Goal: Task Accomplishment & Management: Use online tool/utility

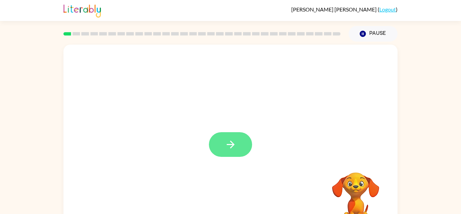
click at [219, 133] on button "button" at bounding box center [230, 144] width 43 height 25
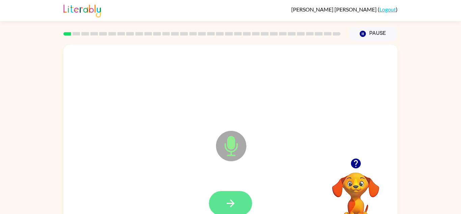
click at [233, 196] on button "button" at bounding box center [230, 203] width 43 height 25
click at [250, 195] on div at bounding box center [230, 203] width 43 height 25
click at [218, 197] on button "button" at bounding box center [230, 203] width 43 height 25
click at [226, 200] on icon "button" at bounding box center [231, 203] width 12 height 12
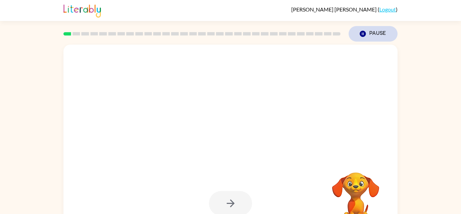
click at [363, 33] on icon "button" at bounding box center [363, 34] width 6 height 6
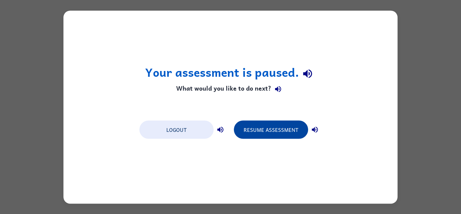
click at [268, 137] on button "Resume Assessment" at bounding box center [271, 129] width 74 height 18
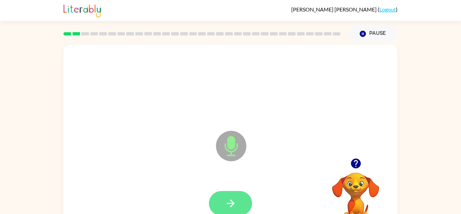
click at [231, 198] on icon "button" at bounding box center [231, 203] width 12 height 12
click at [222, 196] on button "button" at bounding box center [230, 203] width 43 height 25
click at [225, 196] on button "button" at bounding box center [230, 203] width 43 height 25
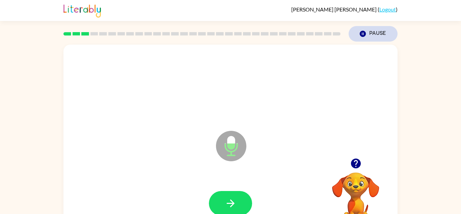
click at [378, 27] on button "Pause Pause" at bounding box center [373, 34] width 49 height 16
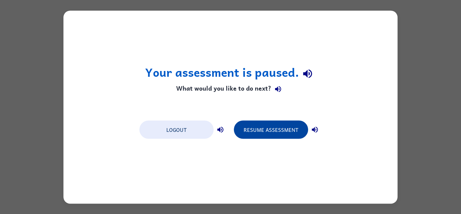
click at [301, 124] on button "Resume Assessment" at bounding box center [271, 129] width 74 height 18
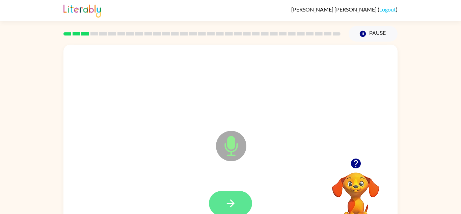
click at [230, 210] on button "button" at bounding box center [230, 203] width 43 height 25
click at [231, 199] on icon "button" at bounding box center [231, 203] width 12 height 12
click at [218, 197] on button "button" at bounding box center [230, 203] width 43 height 25
click at [217, 199] on button "button" at bounding box center [230, 203] width 43 height 25
click at [225, 198] on icon "button" at bounding box center [231, 203] width 12 height 12
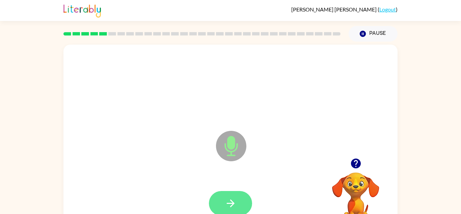
click at [220, 212] on button "button" at bounding box center [230, 203] width 43 height 25
click at [230, 200] on icon "button" at bounding box center [231, 203] width 12 height 12
click at [231, 203] on icon "button" at bounding box center [230, 203] width 8 height 8
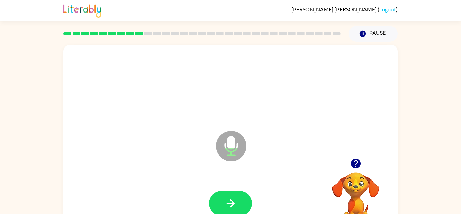
click at [350, 189] on video "Your browser must support playing .mp4 files to use Literably. Please try using…" at bounding box center [355, 195] width 67 height 67
click at [360, 164] on icon "button" at bounding box center [356, 163] width 10 height 10
click at [357, 190] on video "Your browser must support playing .mp4 files to use Literably. Please try using…" at bounding box center [355, 195] width 67 height 67
click at [363, 182] on video "Your browser must support playing .mp4 files to use Literably. Please try using…" at bounding box center [355, 195] width 67 height 67
click at [358, 168] on icon "button" at bounding box center [356, 163] width 12 height 12
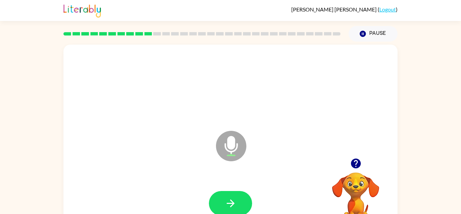
click at [374, 191] on video "Your browser must support playing .mp4 files to use Literably. Please try using…" at bounding box center [355, 195] width 67 height 67
click at [347, 167] on div at bounding box center [355, 163] width 67 height 17
click at [364, 163] on button "button" at bounding box center [355, 163] width 17 height 17
click at [357, 160] on icon "button" at bounding box center [356, 163] width 10 height 10
click at [235, 200] on icon "button" at bounding box center [231, 203] width 12 height 12
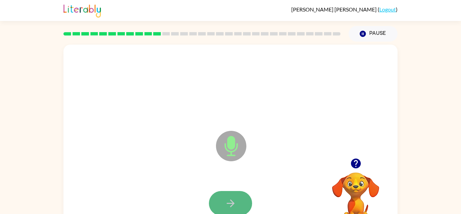
click at [232, 205] on icon "button" at bounding box center [230, 203] width 8 height 8
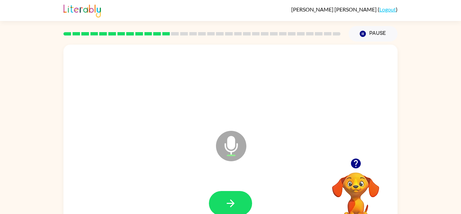
click at [362, 167] on button "button" at bounding box center [355, 163] width 17 height 17
click at [223, 204] on button "button" at bounding box center [230, 203] width 43 height 25
click at [215, 202] on button "button" at bounding box center [230, 203] width 43 height 25
click at [221, 196] on button "button" at bounding box center [230, 203] width 43 height 25
click at [227, 198] on icon "button" at bounding box center [231, 203] width 12 height 12
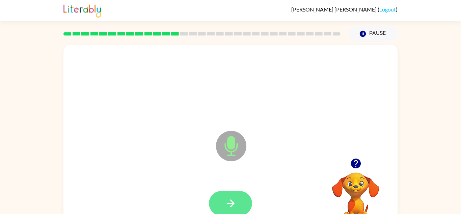
click at [213, 194] on button "button" at bounding box center [230, 203] width 43 height 25
click at [233, 197] on icon "button" at bounding box center [231, 203] width 12 height 12
click at [237, 192] on button "button" at bounding box center [230, 203] width 43 height 25
click at [225, 191] on button "button" at bounding box center [230, 203] width 43 height 25
click at [217, 196] on button "button" at bounding box center [230, 203] width 43 height 25
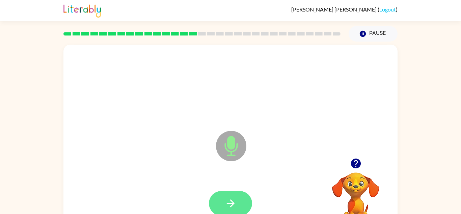
click at [225, 200] on icon "button" at bounding box center [231, 203] width 12 height 12
click at [224, 196] on button "button" at bounding box center [230, 203] width 43 height 25
click at [229, 203] on icon "button" at bounding box center [230, 203] width 8 height 8
click at [223, 187] on div at bounding box center [230, 202] width 321 height 55
click at [230, 201] on icon "button" at bounding box center [231, 203] width 12 height 12
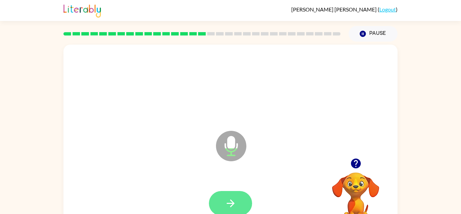
click at [223, 196] on button "button" at bounding box center [230, 203] width 43 height 25
click at [226, 199] on icon "button" at bounding box center [231, 203] width 12 height 12
click at [232, 199] on icon "button" at bounding box center [231, 203] width 12 height 12
click at [228, 208] on icon "button" at bounding box center [231, 203] width 12 height 12
click at [229, 201] on icon "button" at bounding box center [231, 203] width 12 height 12
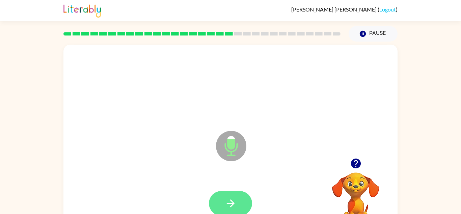
click at [233, 200] on icon "button" at bounding box center [231, 203] width 12 height 12
click at [232, 193] on button "button" at bounding box center [230, 203] width 43 height 25
click at [228, 204] on icon "button" at bounding box center [231, 203] width 12 height 12
click at [233, 196] on button "button" at bounding box center [230, 203] width 43 height 25
click at [240, 203] on button "button" at bounding box center [230, 203] width 43 height 25
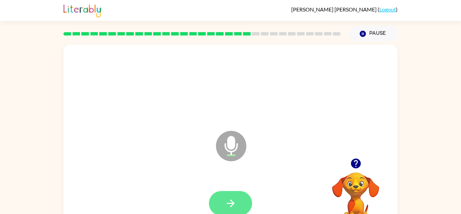
click at [233, 205] on icon "button" at bounding box center [231, 203] width 12 height 12
click at [228, 202] on icon "button" at bounding box center [230, 203] width 8 height 8
click at [238, 196] on button "button" at bounding box center [230, 203] width 43 height 25
click at [222, 202] on button "button" at bounding box center [230, 203] width 43 height 25
click at [225, 198] on icon "button" at bounding box center [231, 203] width 12 height 12
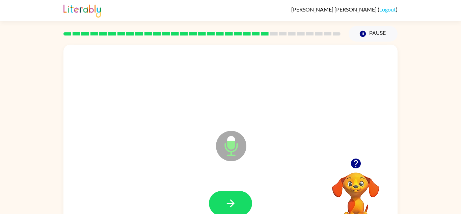
click at [227, 187] on div at bounding box center [230, 202] width 321 height 55
click at [225, 201] on icon "button" at bounding box center [231, 203] width 12 height 12
click at [232, 196] on button "button" at bounding box center [230, 203] width 43 height 25
click at [232, 197] on icon "button" at bounding box center [231, 203] width 12 height 12
click at [220, 202] on button "button" at bounding box center [230, 203] width 43 height 25
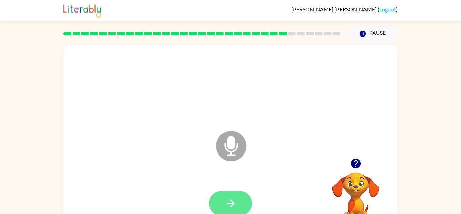
click at [226, 199] on icon "button" at bounding box center [231, 203] width 12 height 12
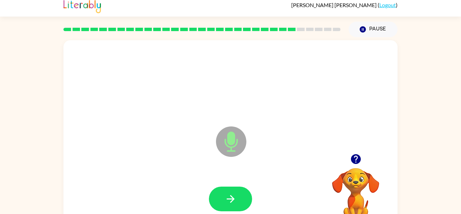
scroll to position [5, 0]
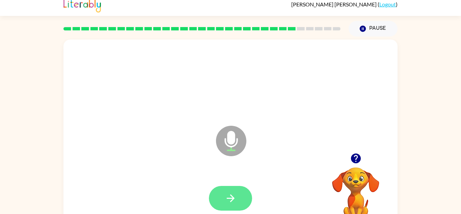
click at [227, 194] on icon "button" at bounding box center [231, 198] width 12 height 12
click at [230, 199] on icon "button" at bounding box center [231, 198] width 12 height 12
click at [237, 200] on button "button" at bounding box center [230, 198] width 43 height 25
click at [224, 208] on button "button" at bounding box center [230, 198] width 43 height 25
click at [221, 200] on button "button" at bounding box center [230, 198] width 43 height 25
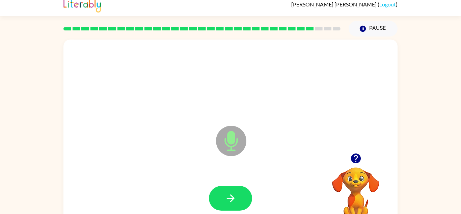
scroll to position [0, 0]
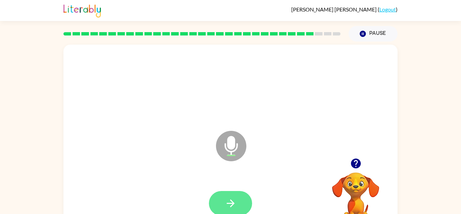
click at [237, 202] on button "button" at bounding box center [230, 203] width 43 height 25
click at [238, 201] on button "button" at bounding box center [230, 203] width 43 height 25
click at [224, 195] on button "button" at bounding box center [230, 203] width 43 height 25
click at [236, 205] on icon "button" at bounding box center [231, 203] width 12 height 12
click at [216, 203] on button "button" at bounding box center [230, 203] width 43 height 25
